Goal: Task Accomplishment & Management: Use online tool/utility

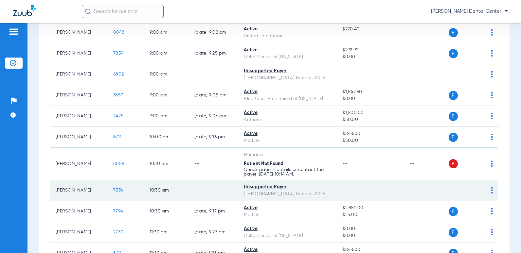
scroll to position [98, 0]
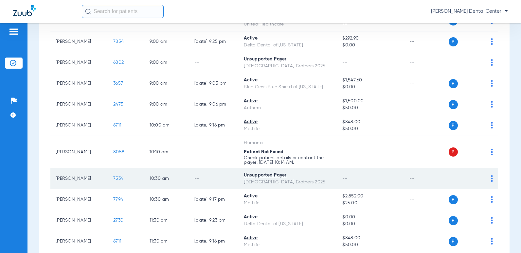
click at [83, 181] on td "[PERSON_NAME]" at bounding box center [79, 179] width 58 height 21
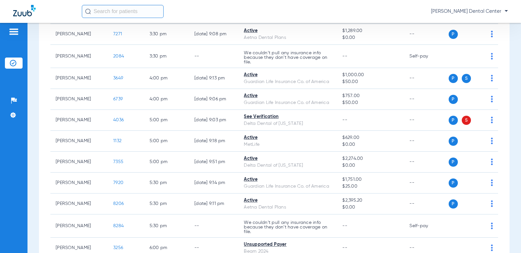
scroll to position [426, 0]
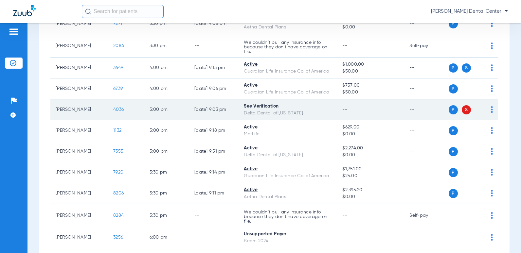
click at [462, 111] on span "S" at bounding box center [466, 109] width 9 height 9
click at [273, 105] on div "See Verification" at bounding box center [288, 106] width 88 height 7
click at [489, 110] on td "P S" at bounding box center [474, 110] width 50 height 21
click at [491, 111] on img at bounding box center [492, 109] width 2 height 7
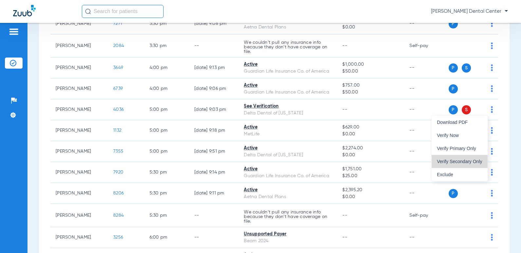
click at [473, 161] on span "Verify Secondary Only" at bounding box center [460, 161] width 46 height 5
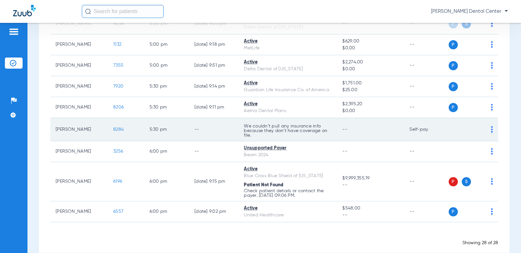
scroll to position [523, 0]
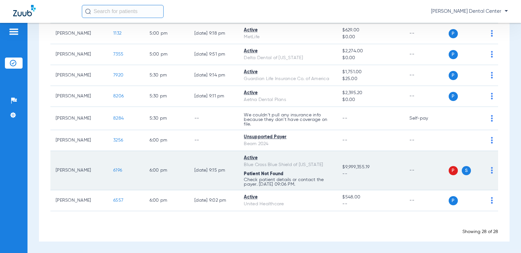
click at [449, 171] on span "P" at bounding box center [453, 170] width 9 height 9
click at [491, 172] on img at bounding box center [492, 170] width 2 height 7
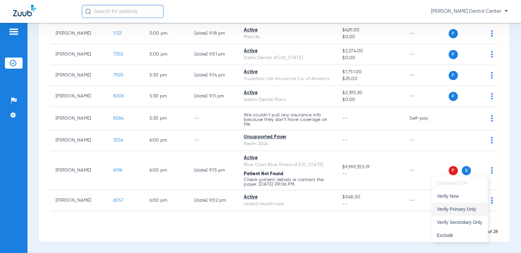
click at [472, 206] on button "Verify Primary Only" at bounding box center [460, 209] width 56 height 13
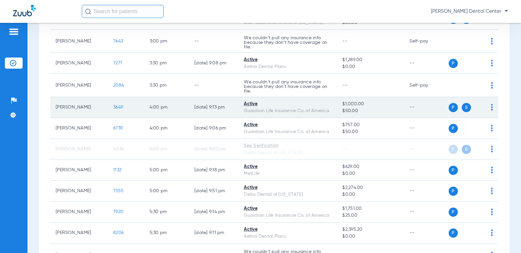
scroll to position [490, 0]
